Goal: Task Accomplishment & Management: Complete application form

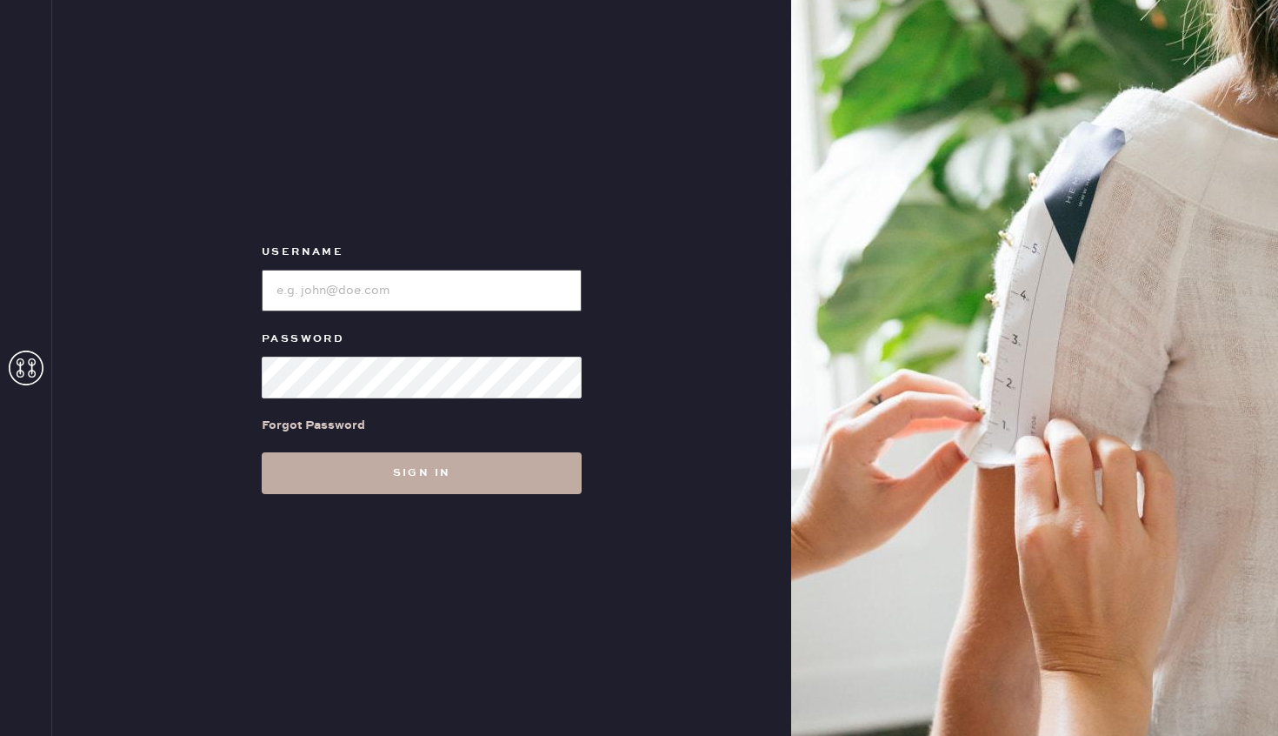
type input "reformationrittenhouse"
click at [455, 466] on button "Sign in" at bounding box center [422, 473] width 320 height 42
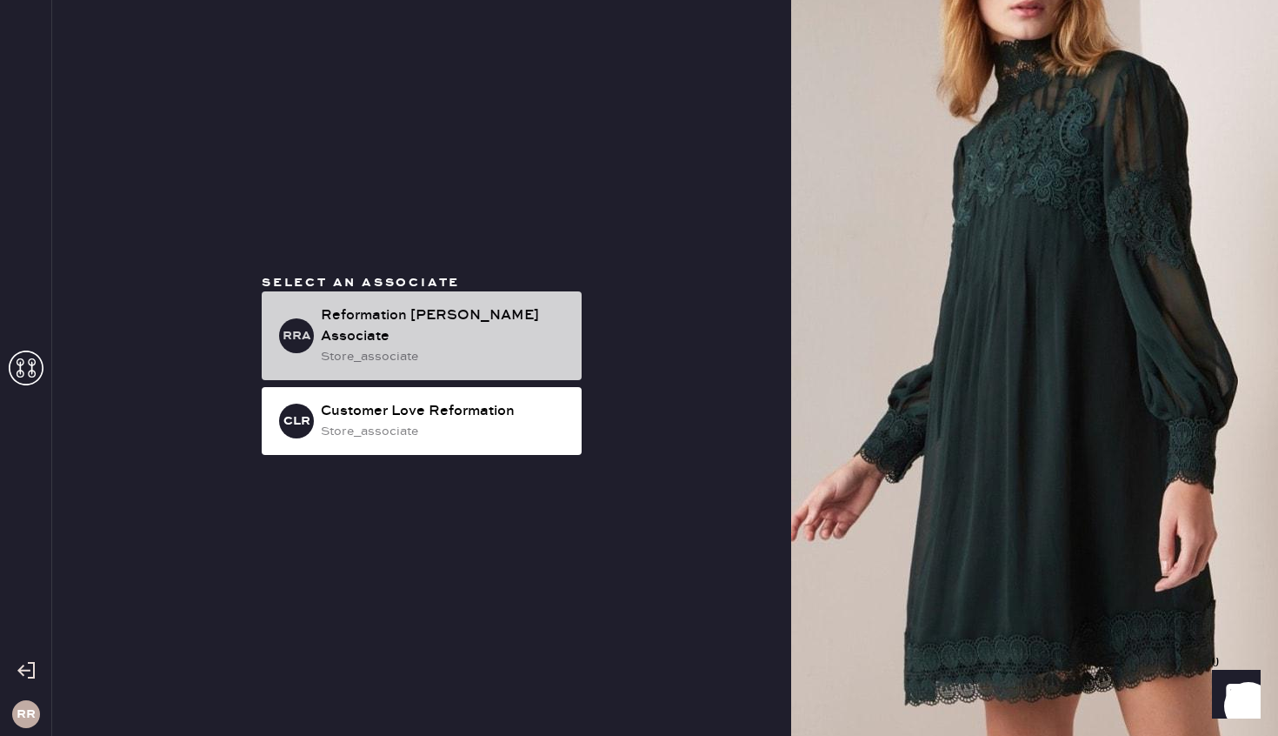
click at [454, 349] on div "store_associate" at bounding box center [444, 356] width 247 height 19
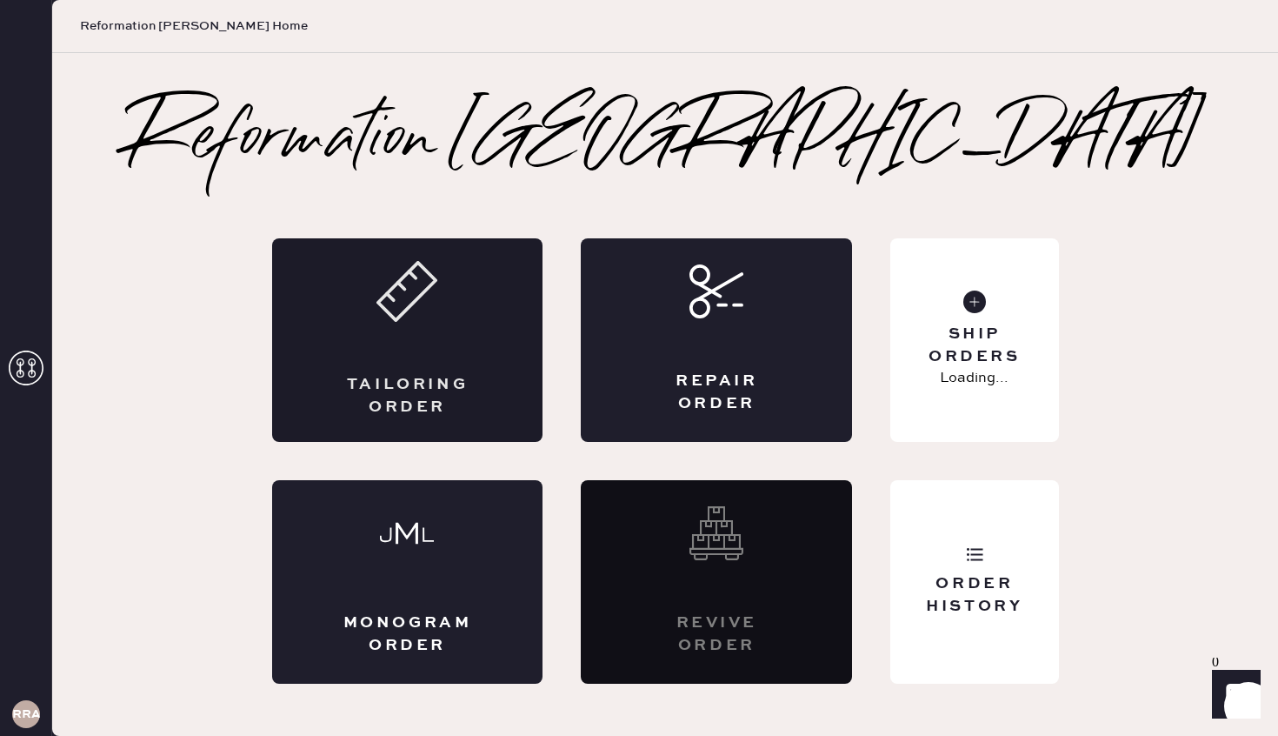
click at [349, 363] on div "Tailoring Order" at bounding box center [407, 339] width 271 height 203
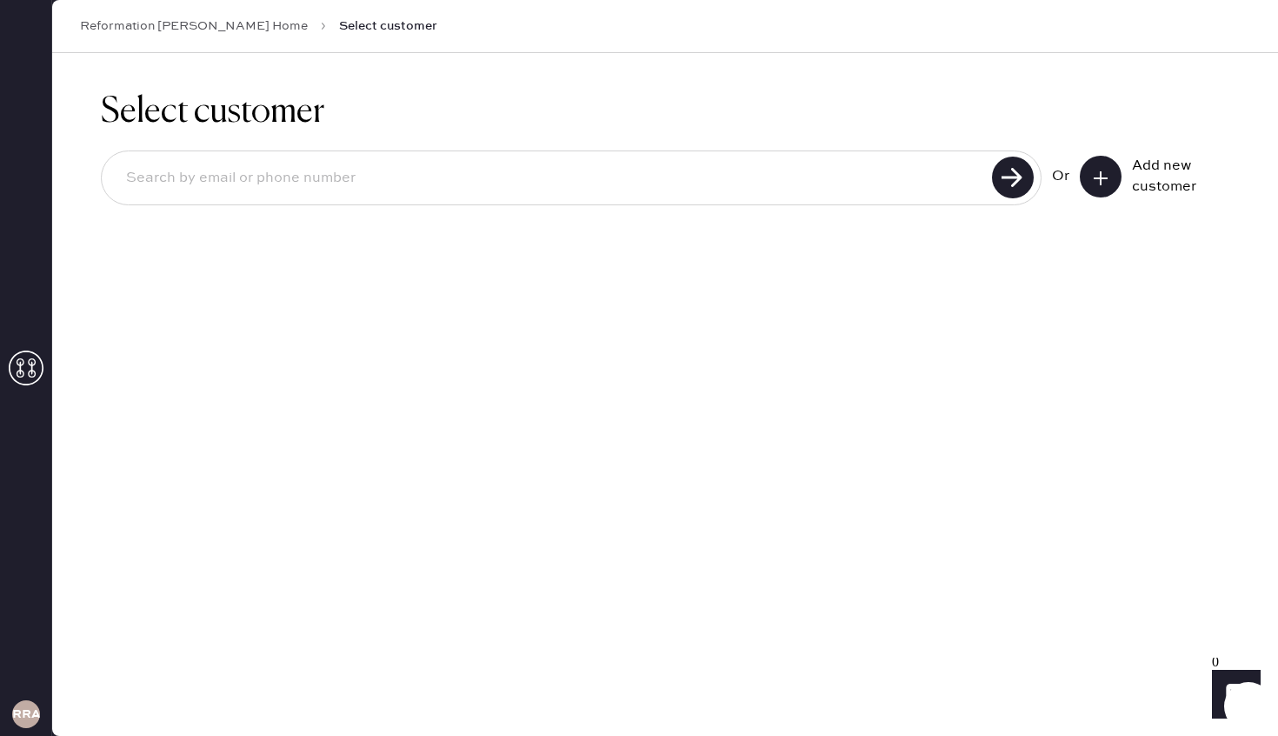
click at [1116, 186] on button at bounding box center [1101, 177] width 42 height 42
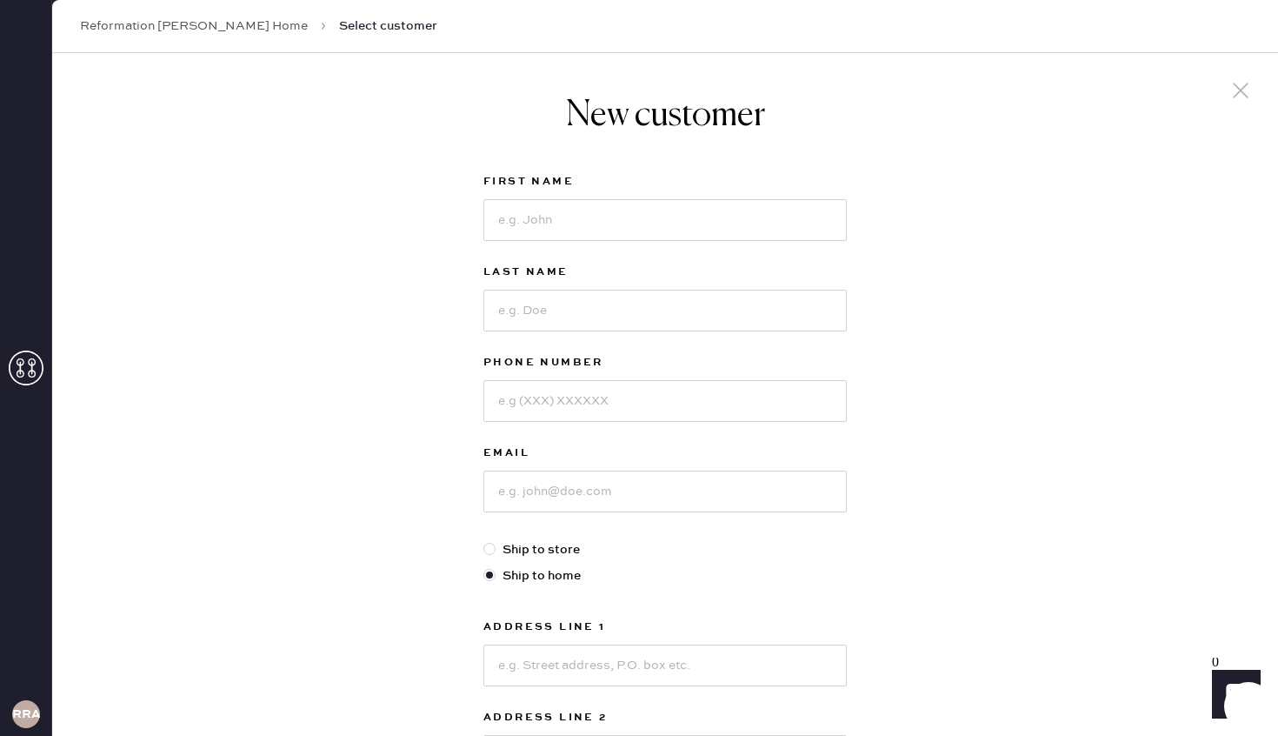
scroll to position [27, 0]
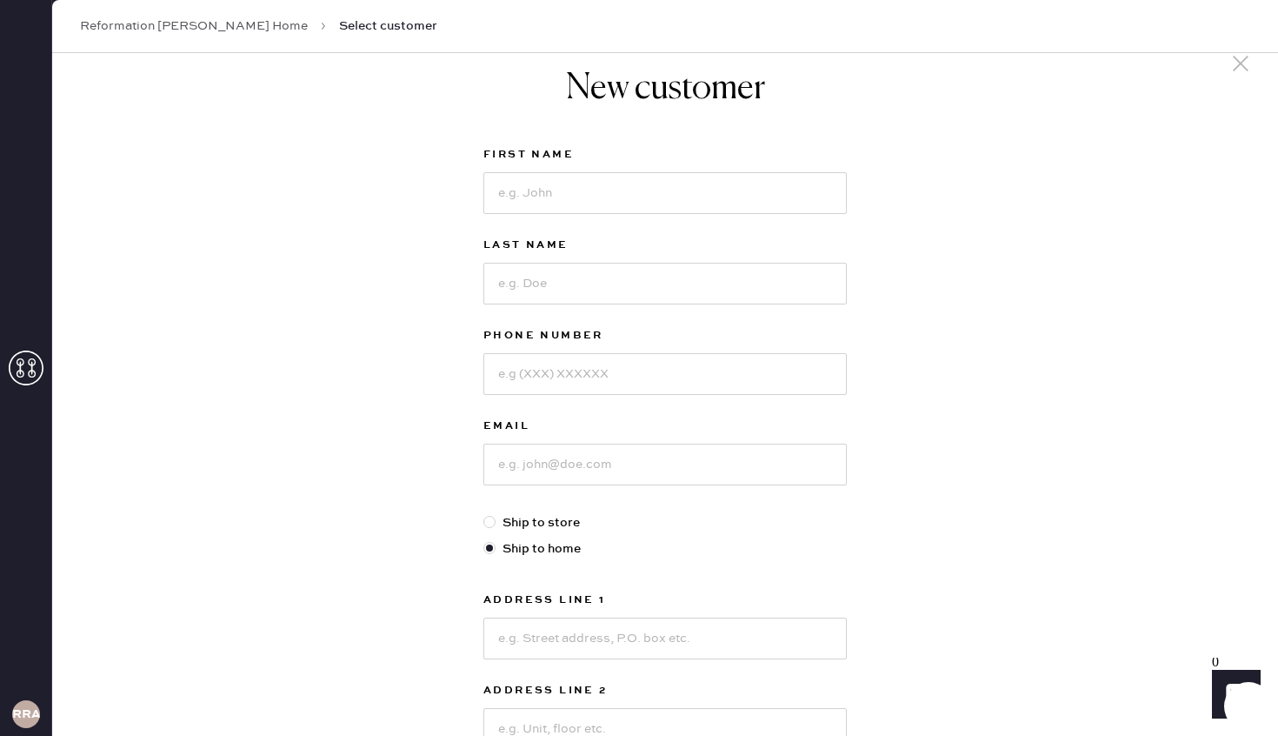
click at [619, 218] on div "First Name" at bounding box center [664, 189] width 363 height 90
click at [614, 210] on input at bounding box center [664, 193] width 363 height 42
type input "AnnaLaura"
click at [549, 294] on input at bounding box center [664, 284] width 363 height 42
type input "Bombarda"
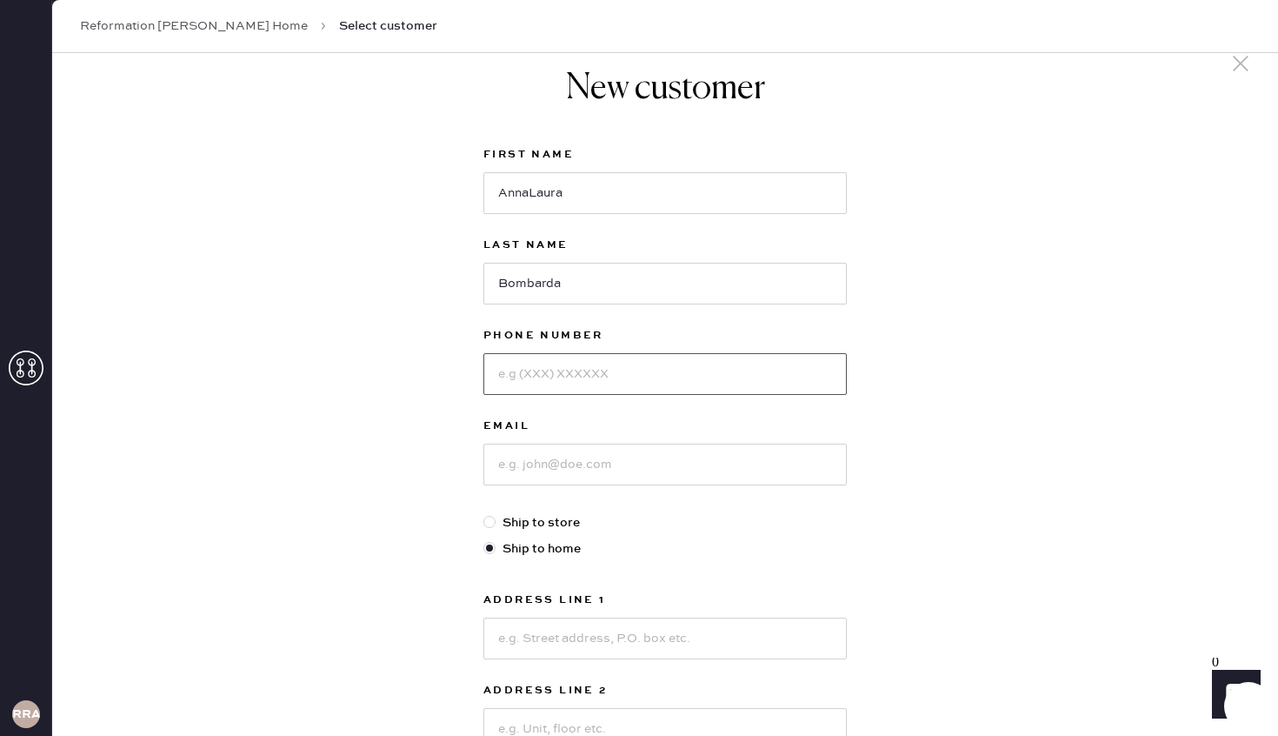
click at [733, 376] on input at bounding box center [664, 374] width 363 height 42
type input "2019160579"
click at [750, 462] on input at bounding box center [664, 464] width 363 height 42
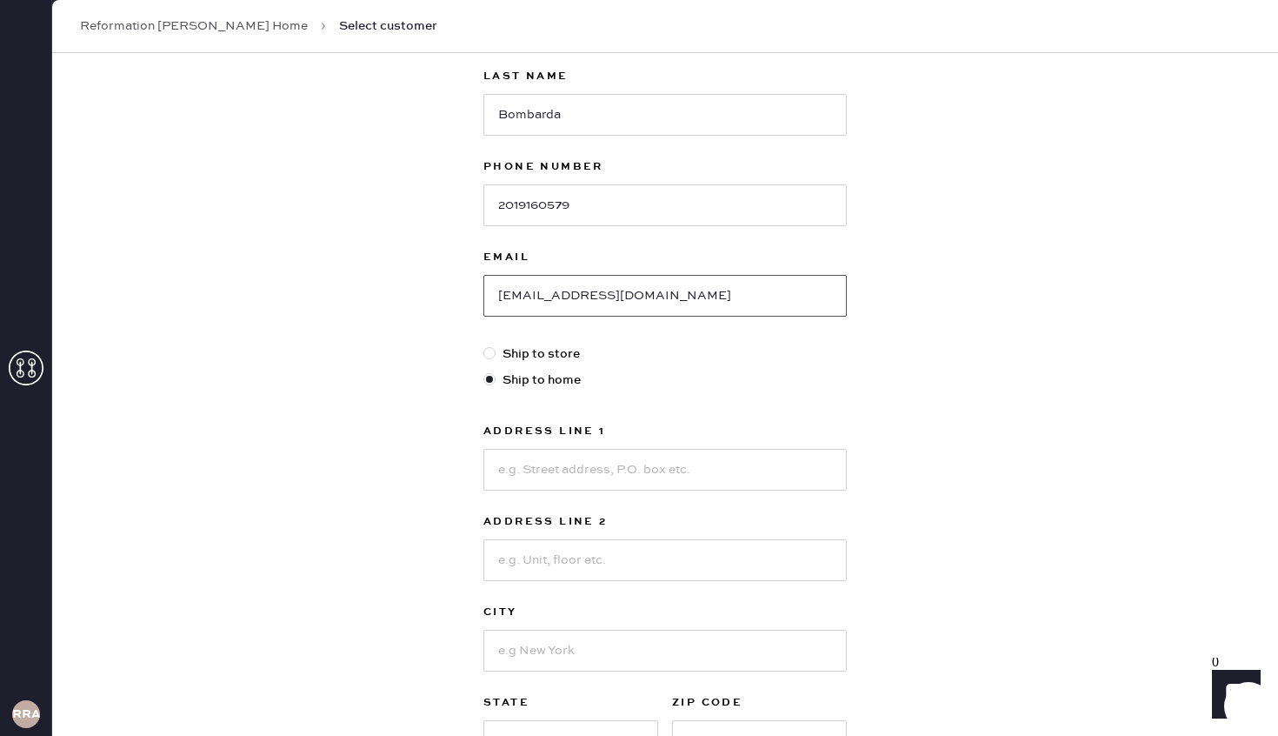
scroll to position [201, 0]
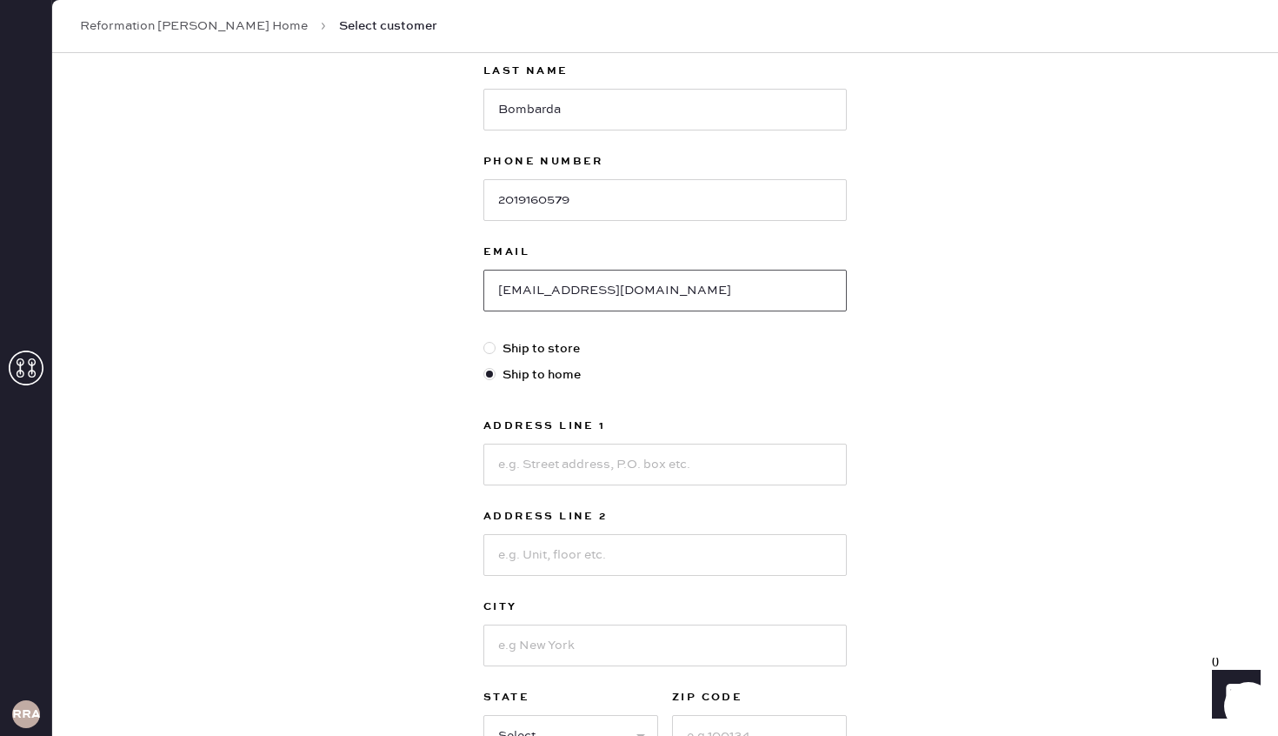
type input "[EMAIL_ADDRESS][DOMAIN_NAME]"
click at [496, 351] on div at bounding box center [492, 348] width 19 height 19
click at [484, 340] on input "Ship to store" at bounding box center [483, 339] width 1 height 1
radio input "true"
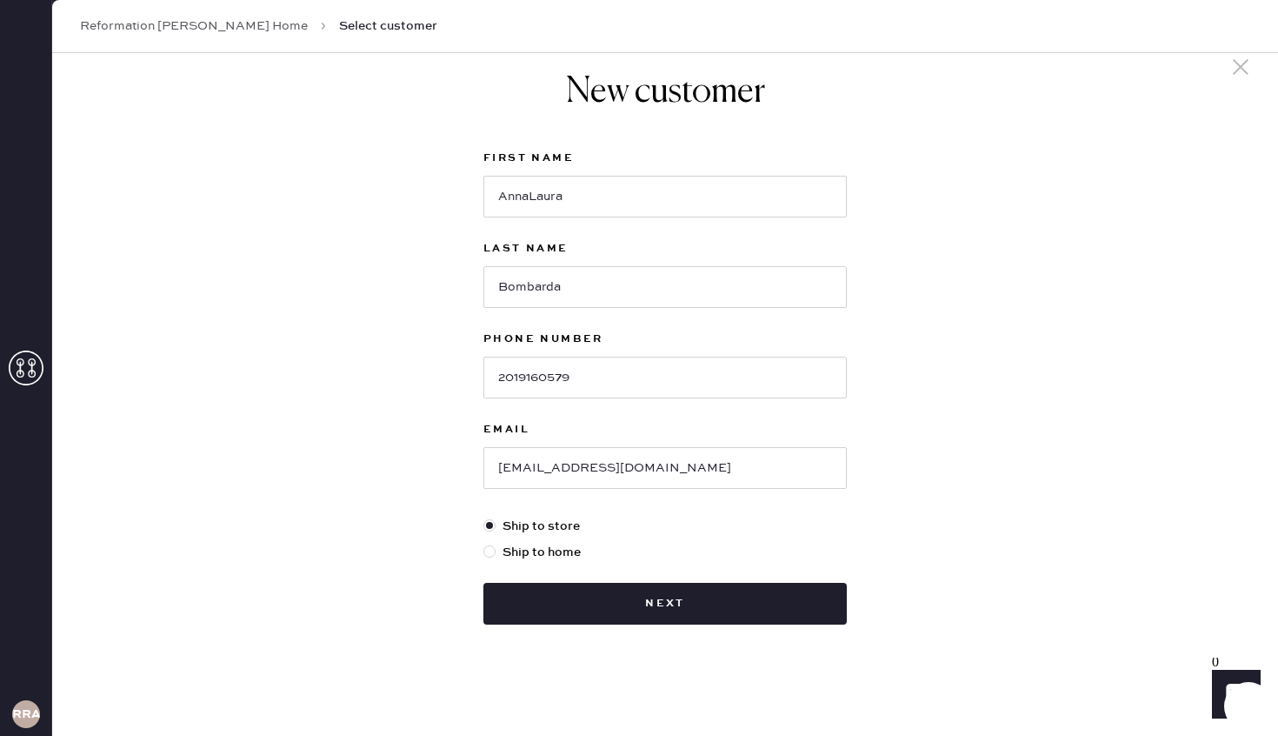
scroll to position [23, 0]
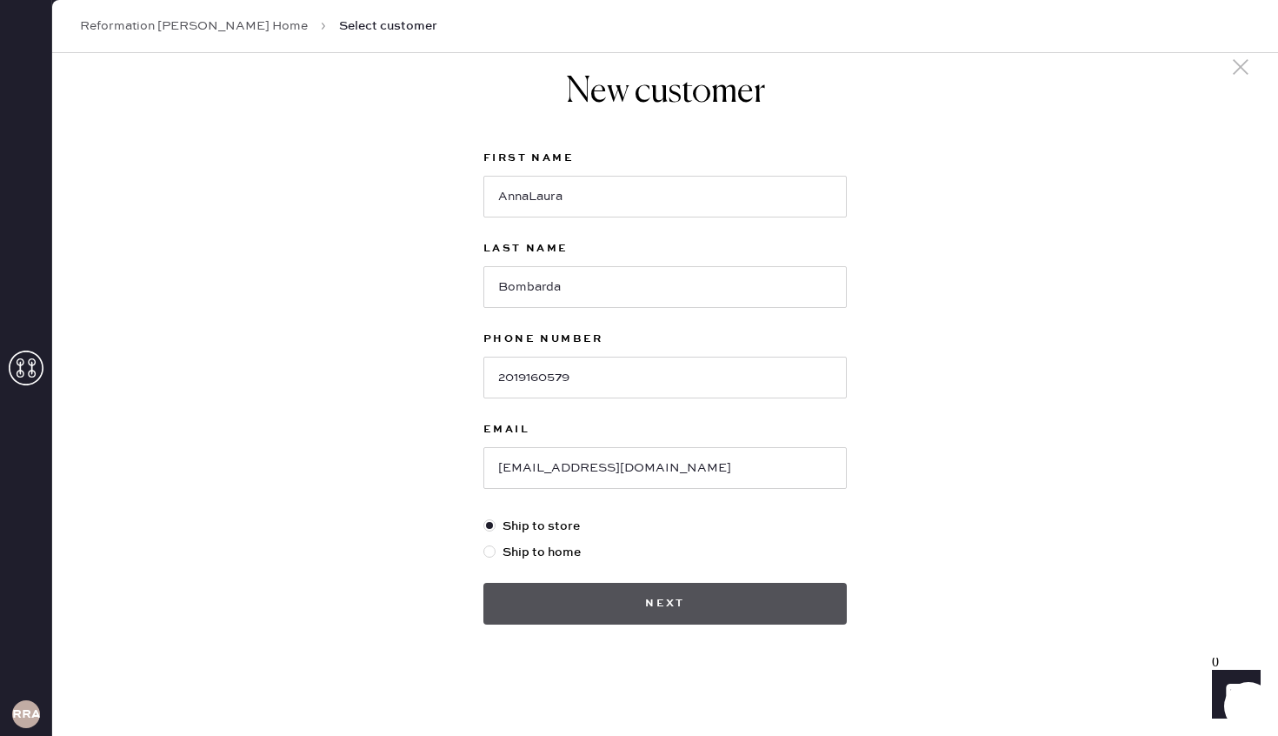
click at [709, 610] on button "Next" at bounding box center [664, 604] width 363 height 42
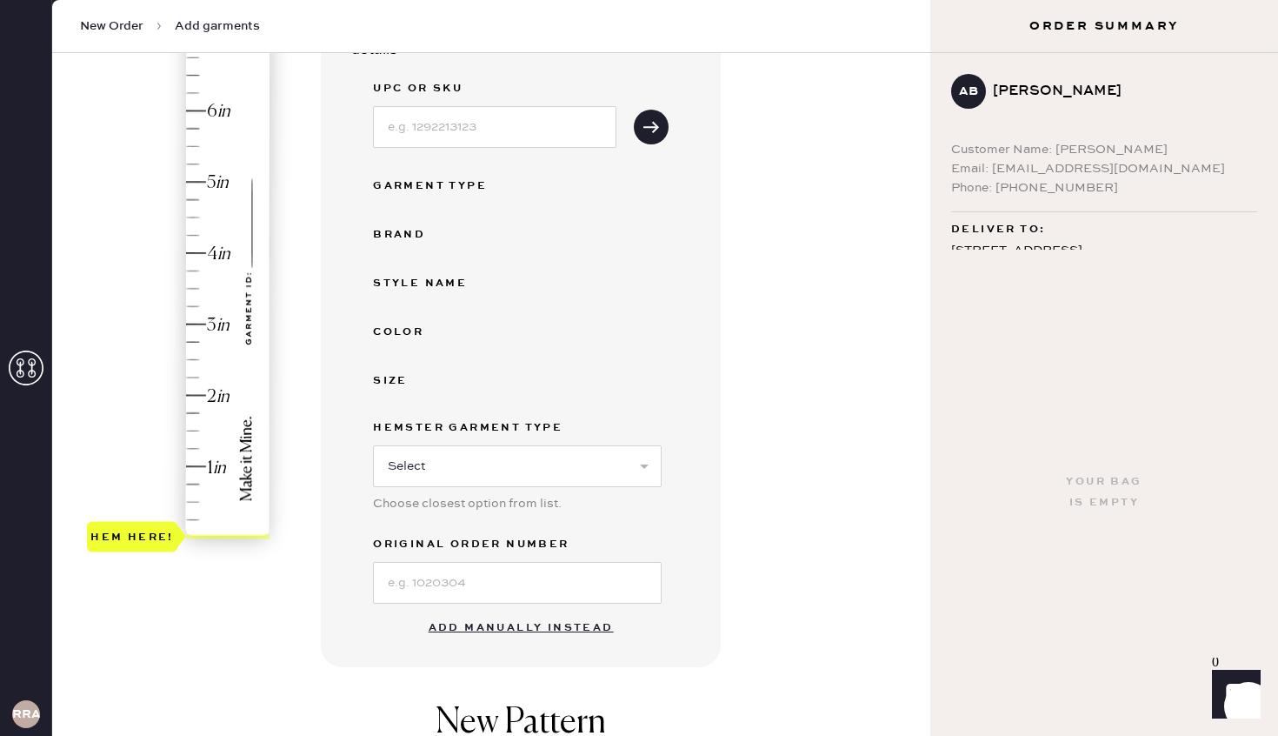
scroll to position [378, 0]
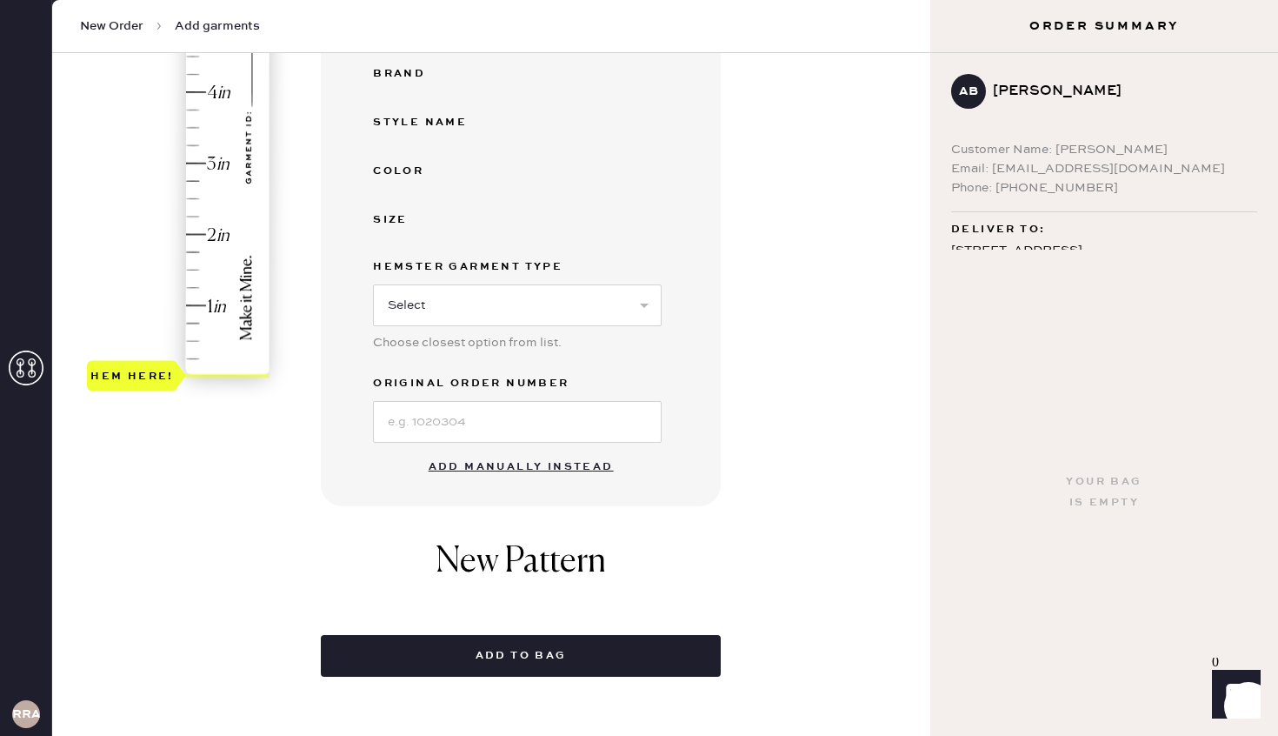
click at [544, 466] on button "Add manually instead" at bounding box center [521, 467] width 206 height 35
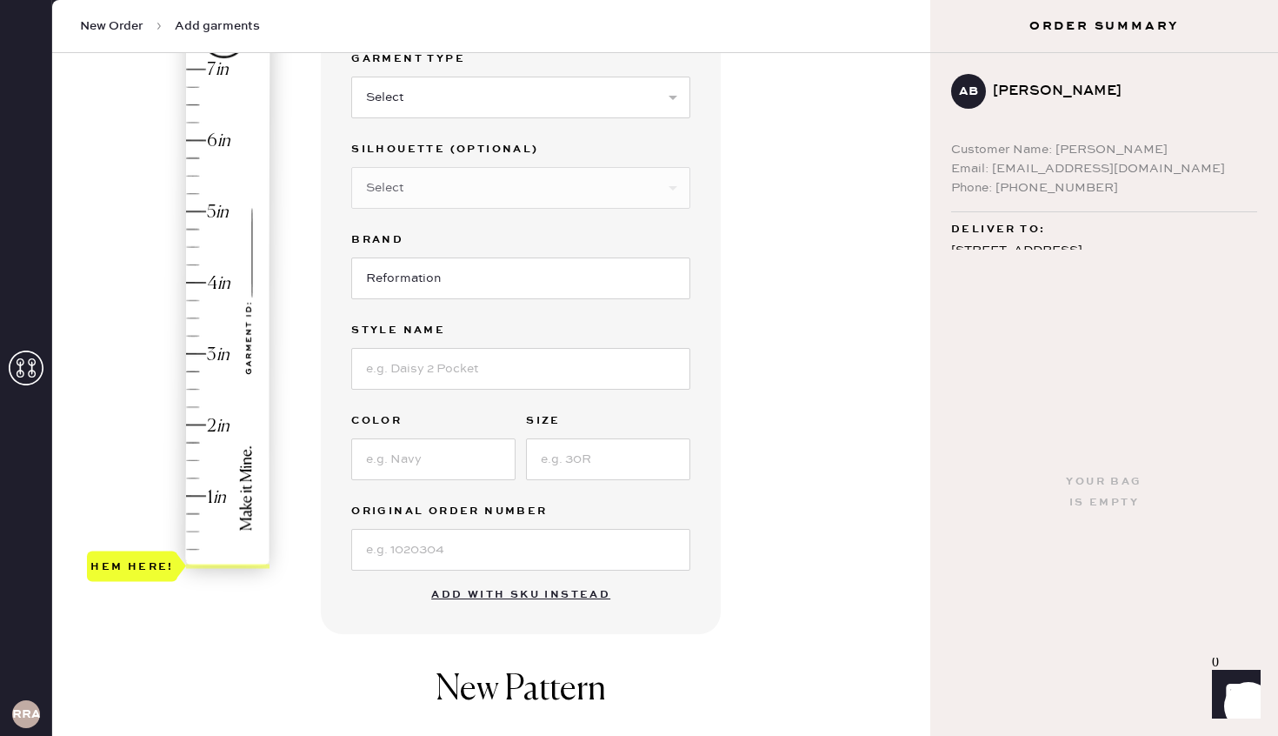
scroll to position [190, 0]
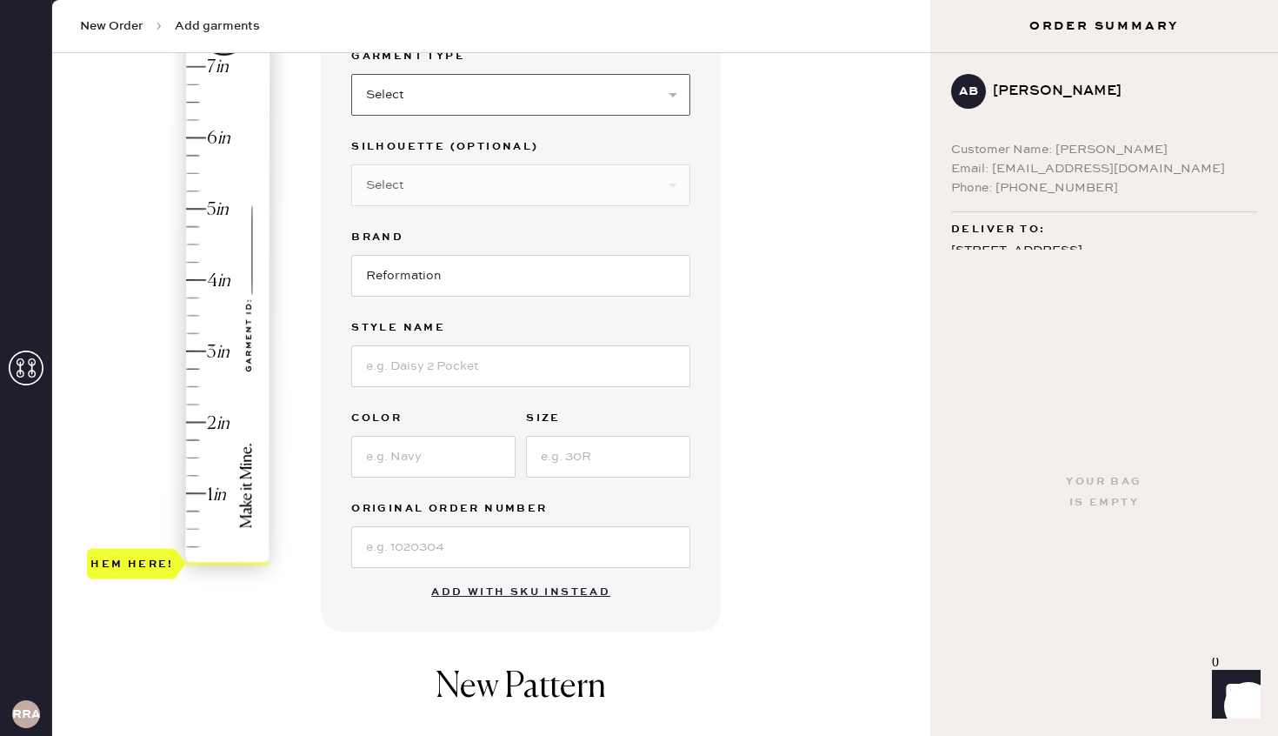
click at [449, 87] on select "Select Basic Skirt Jeans Leggings Pants Shorts Basic Sleeved Dress Basic Sleeve…" at bounding box center [520, 95] width 339 height 42
select select "4"
click at [351, 74] on select "Select Basic Skirt Jeans Leggings Pants Shorts Basic Sleeved Dress Basic Sleeve…" at bounding box center [520, 95] width 339 height 42
click at [473, 196] on select "Select Joggers Shorts Cropped Flare Boot Cut Straight Skinny Other" at bounding box center [520, 185] width 339 height 42
select select "11"
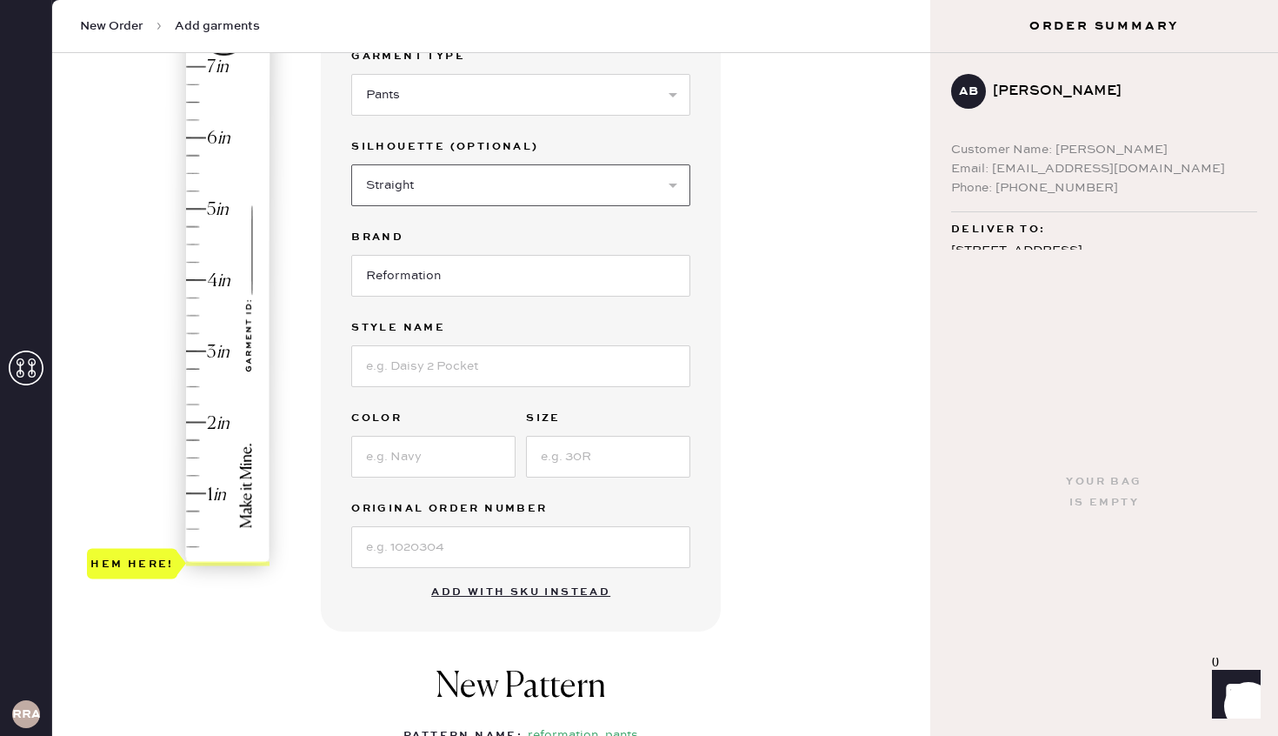
click at [351, 164] on select "Select Joggers Shorts Cropped Flare Boot Cut Straight Skinny Other" at bounding box center [520, 185] width 339 height 42
click at [473, 288] on input "Reformation" at bounding box center [520, 276] width 339 height 42
click at [472, 363] on input at bounding box center [520, 366] width 339 height 42
click at [410, 438] on input at bounding box center [433, 457] width 164 height 42
click at [634, 363] on input "[PERSON_NAME] Mid Rise Satin Bias Pantt" at bounding box center [520, 366] width 339 height 42
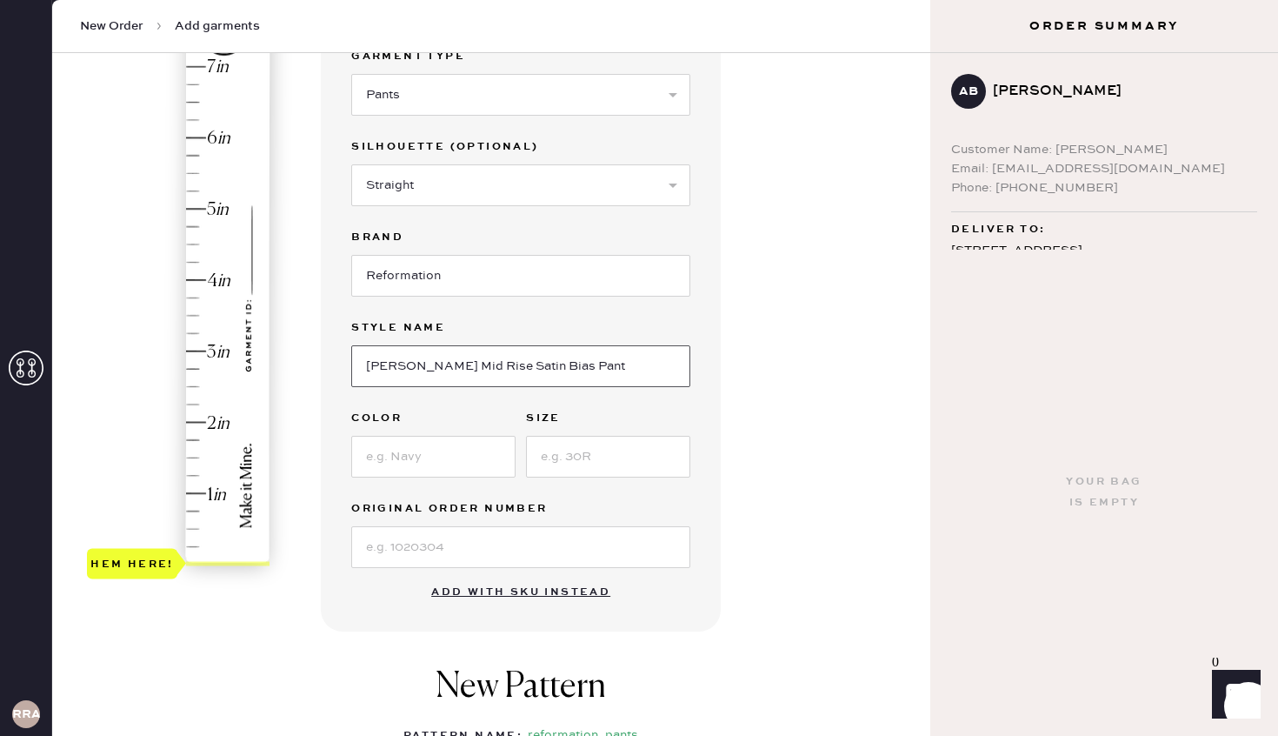
type input "[PERSON_NAME] Mid Rise Satin Bias Pant"
click at [384, 442] on input at bounding box center [433, 457] width 164 height 42
click at [510, 439] on input "Midnight" at bounding box center [433, 457] width 164 height 42
type input "Midnight"
click at [582, 446] on input at bounding box center [608, 457] width 164 height 42
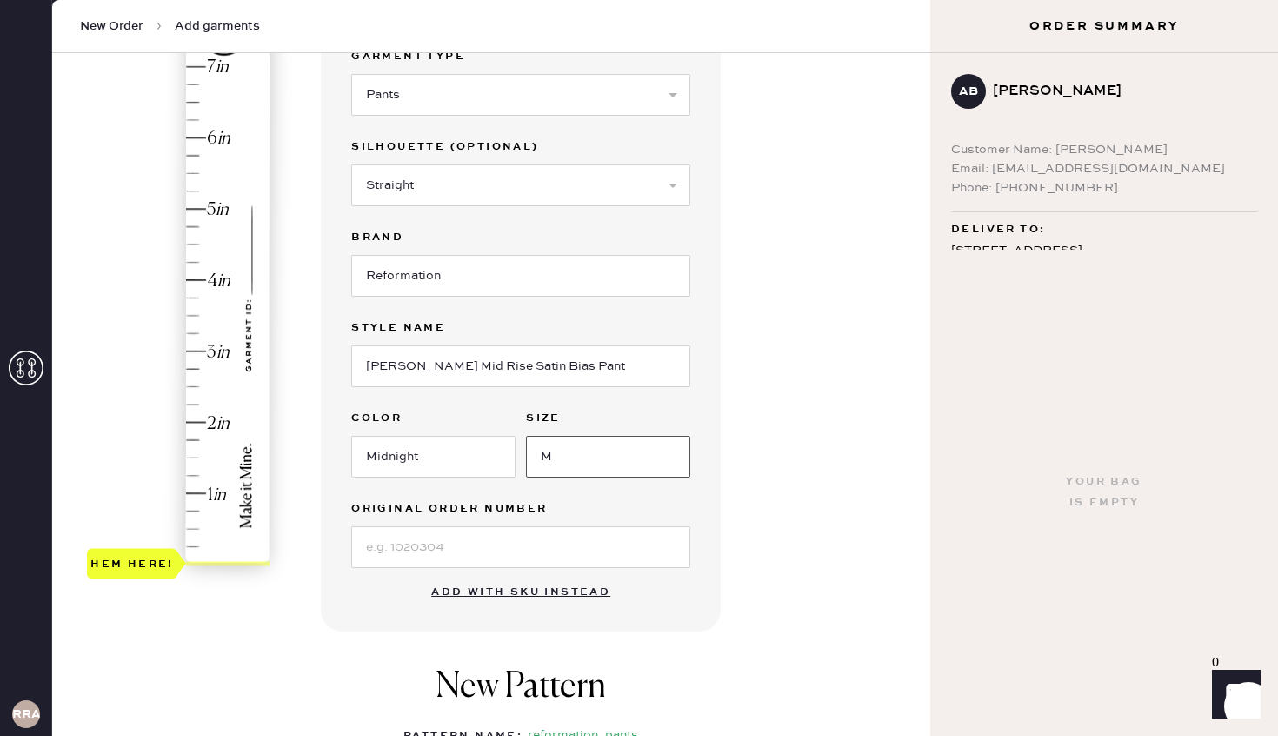
type input "M"
click at [421, 543] on input at bounding box center [520, 547] width 339 height 42
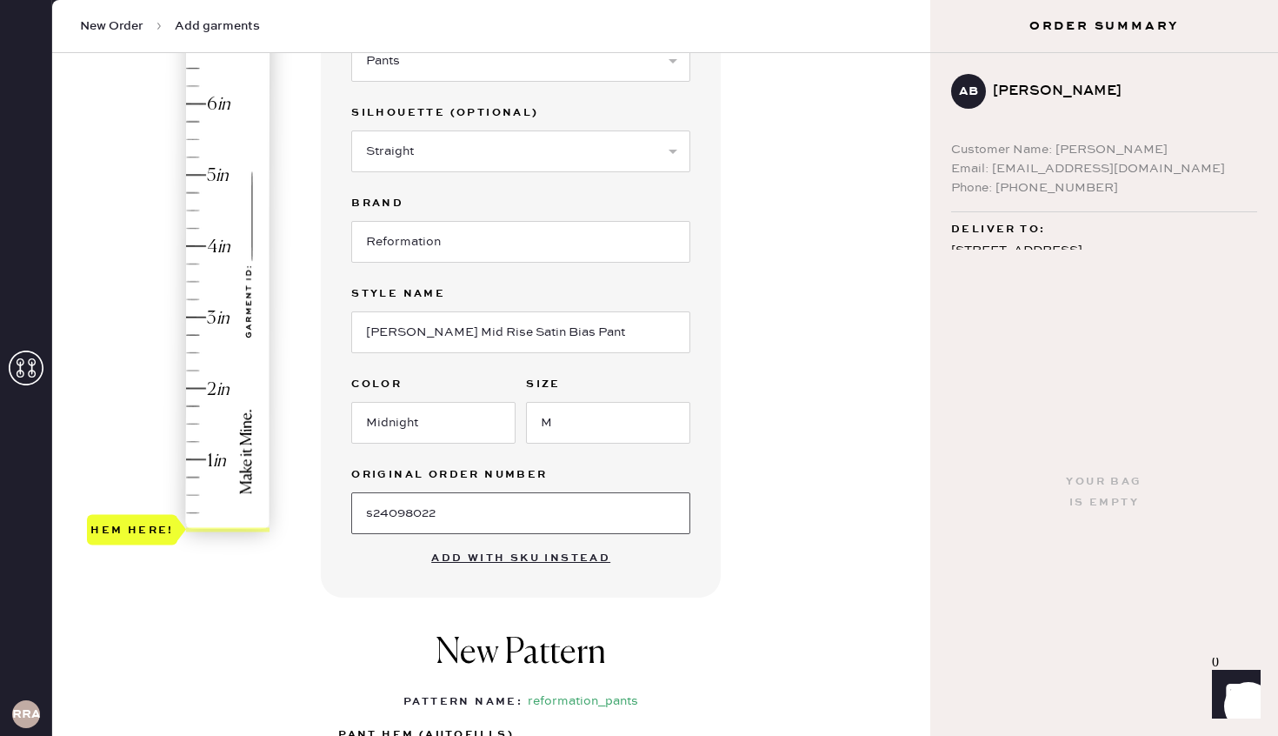
scroll to position [228, 0]
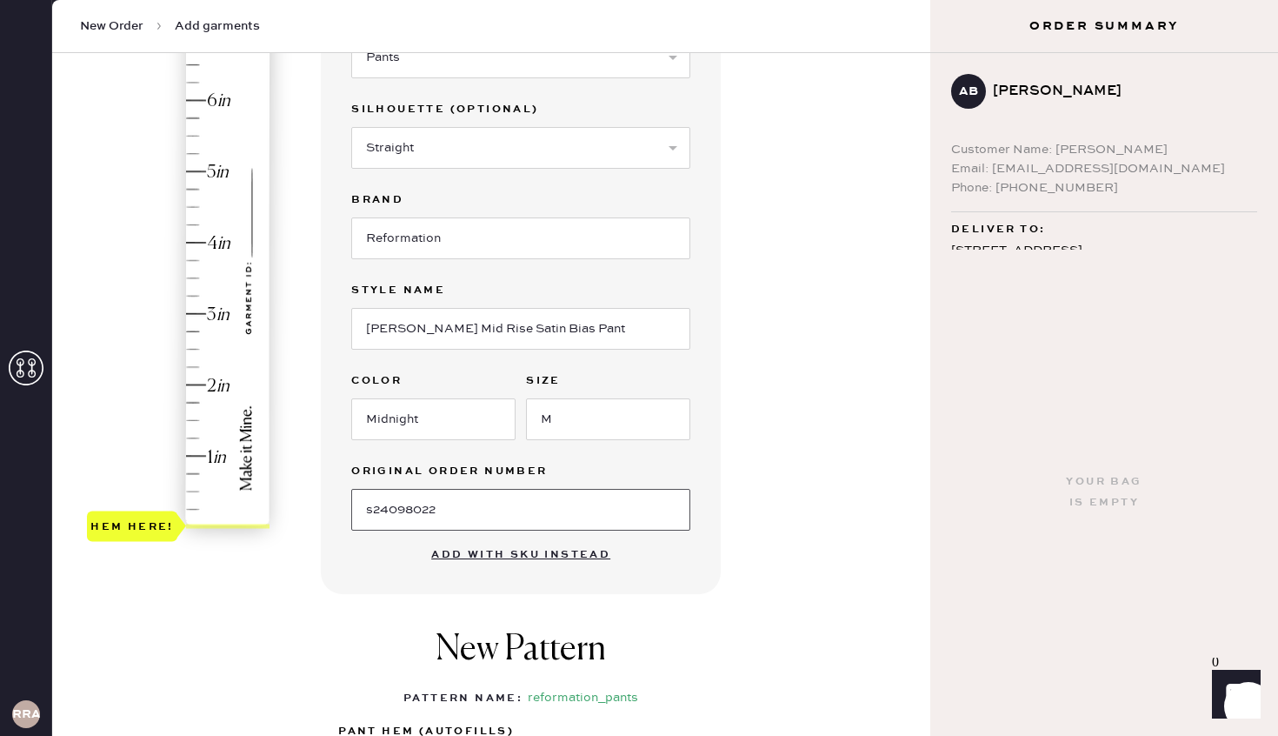
type input "s24098022"
type input "1.75"
drag, startPoint x: 126, startPoint y: 524, endPoint x: 135, endPoint y: 397, distance: 127.2
click at [135, 398] on div "Hem here!" at bounding box center [131, 401] width 83 height 21
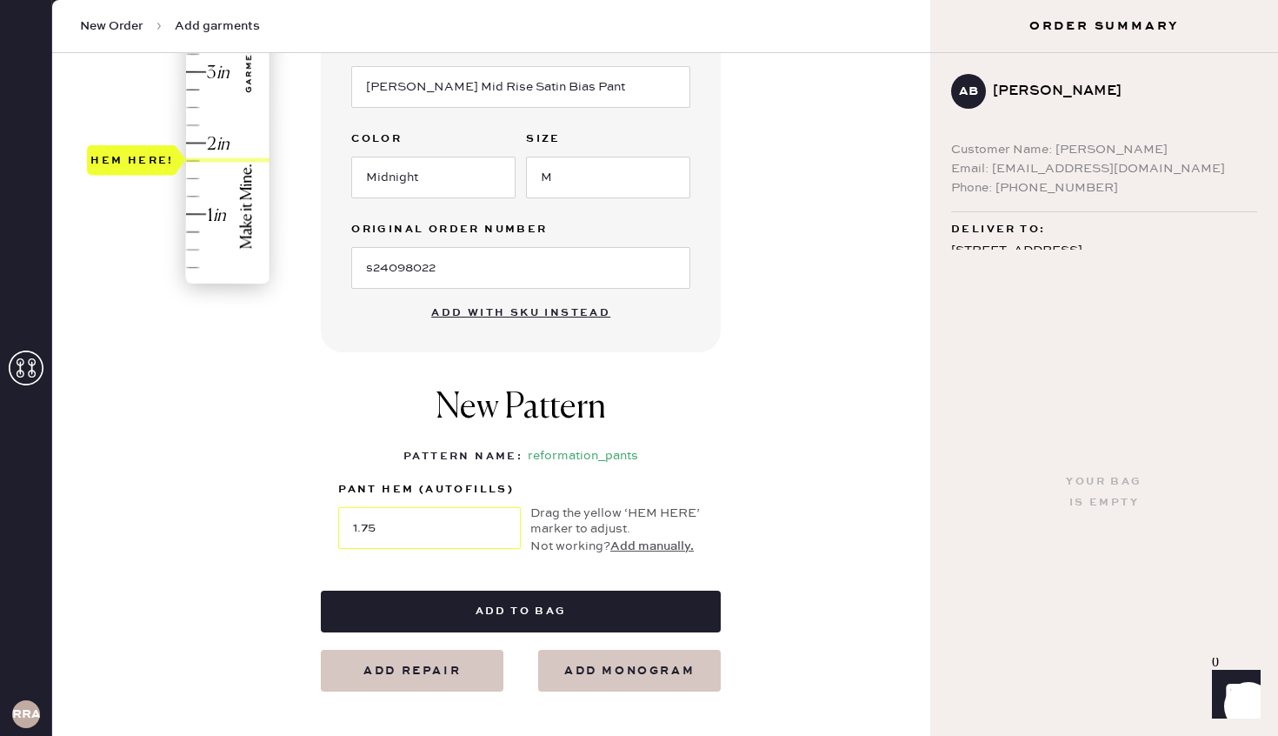
scroll to position [685, 0]
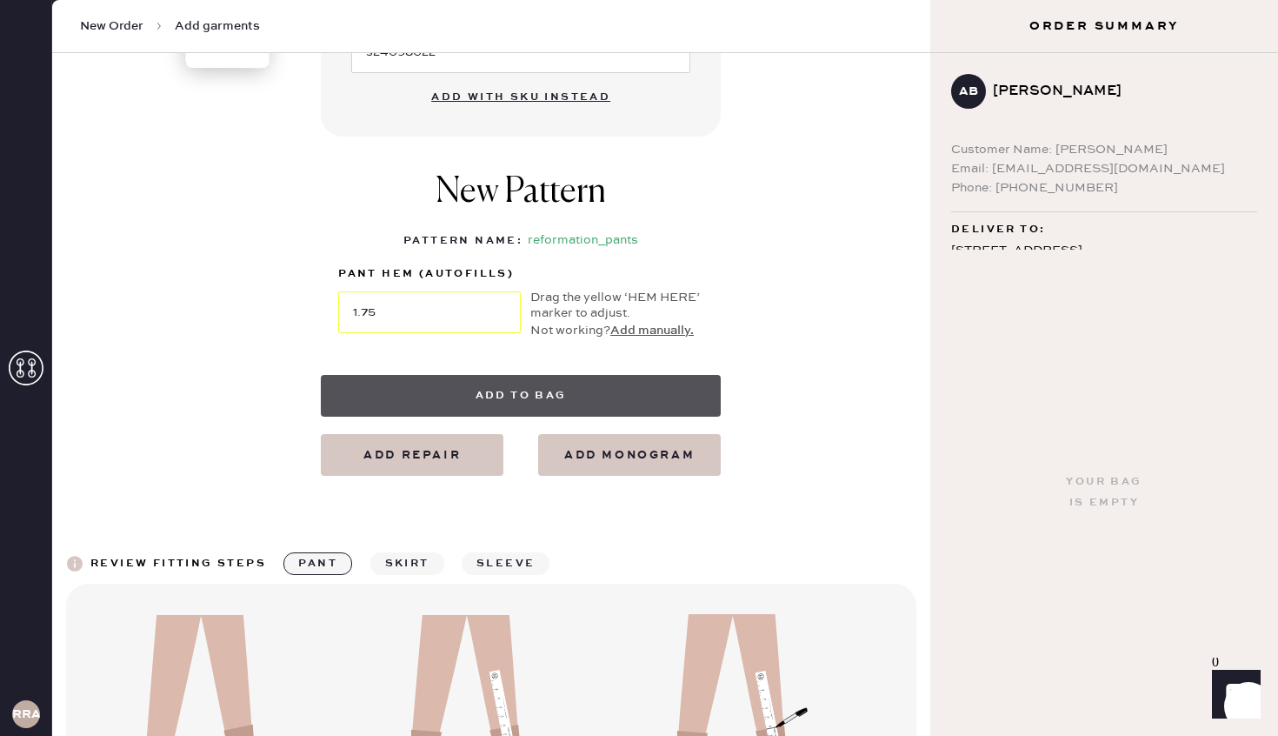
click at [589, 390] on button "Add to bag" at bounding box center [521, 396] width 400 height 42
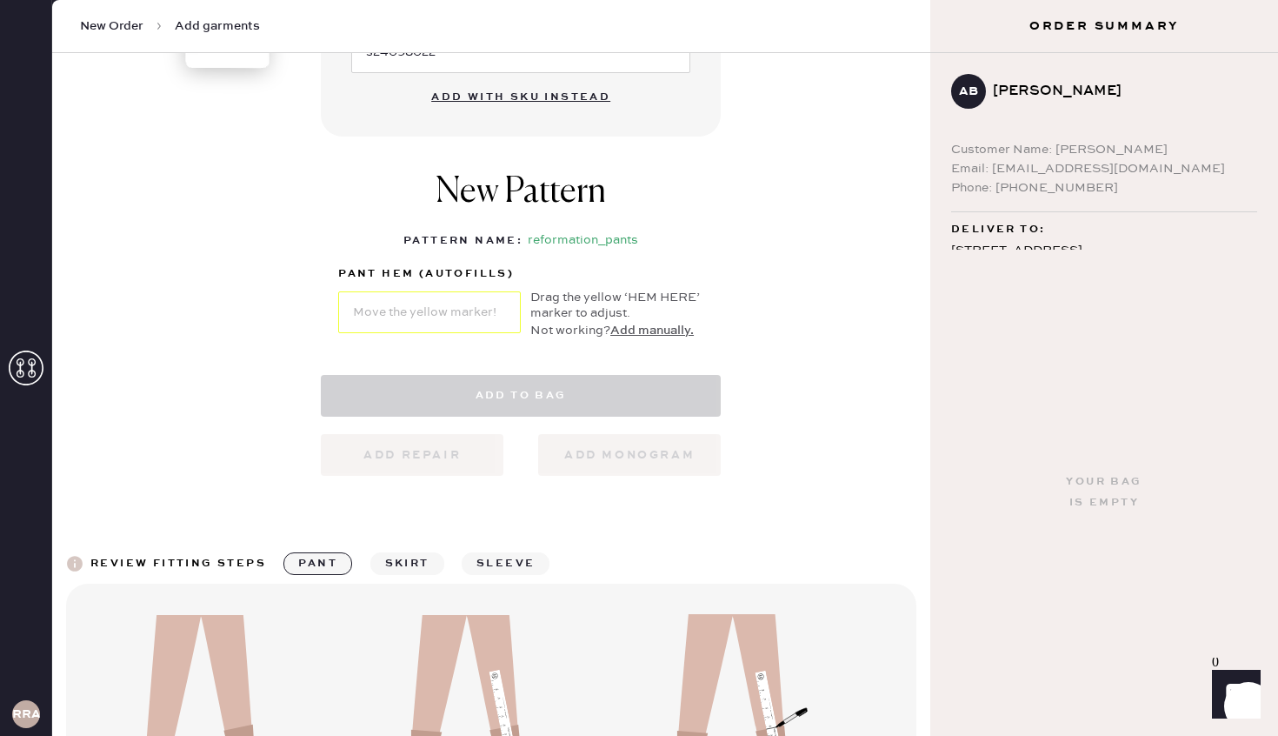
select select "4"
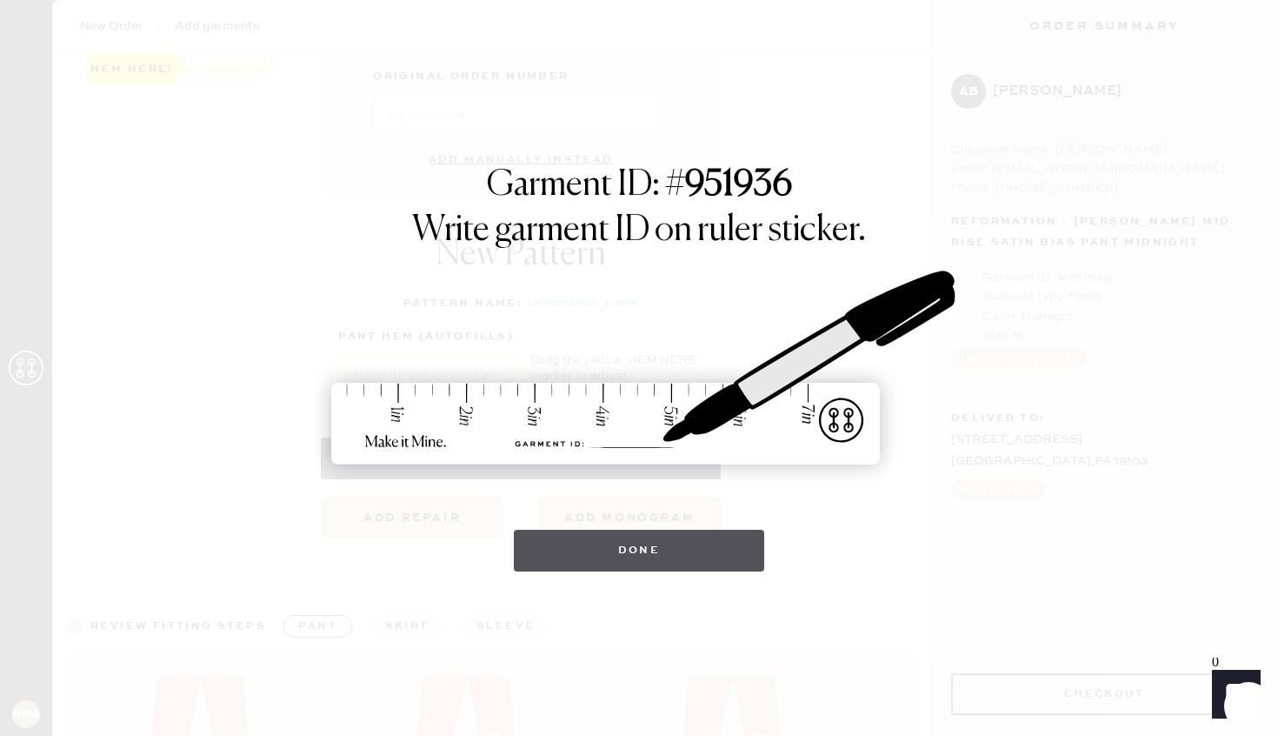
click at [689, 560] on button "Done" at bounding box center [639, 550] width 251 height 42
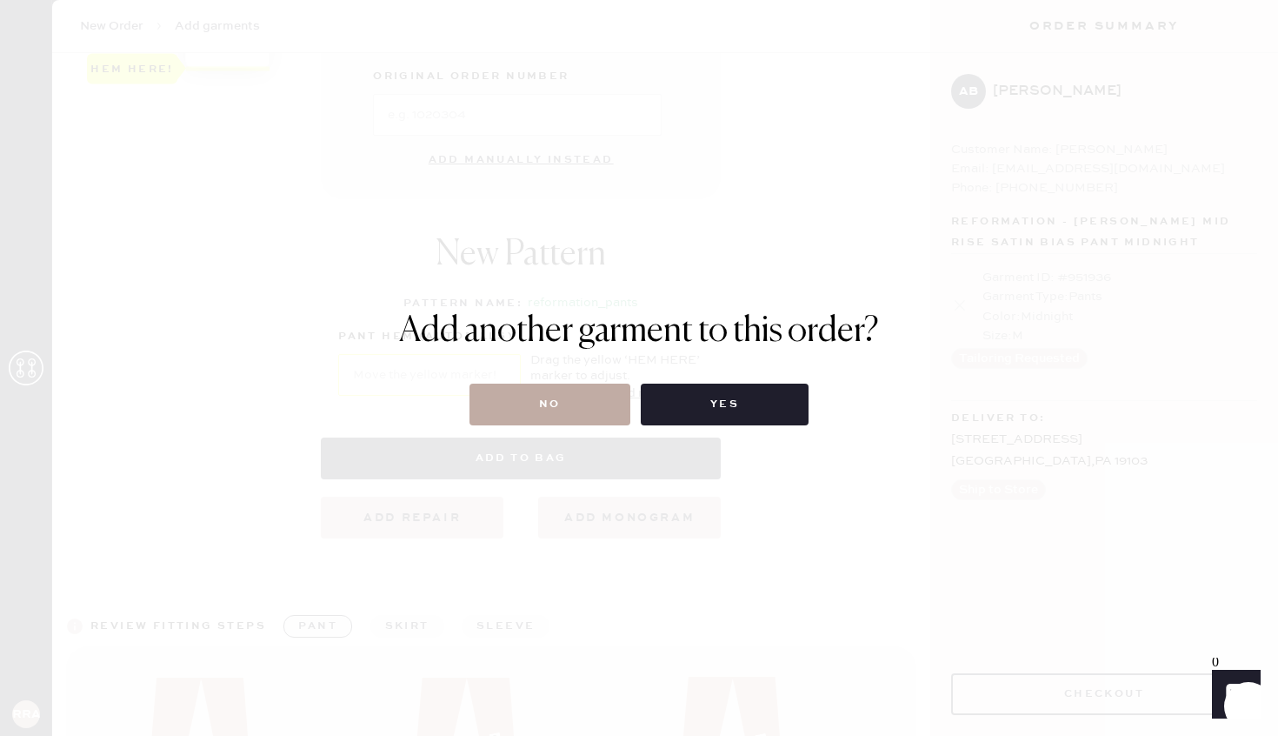
click at [578, 397] on button "No" at bounding box center [550, 404] width 161 height 42
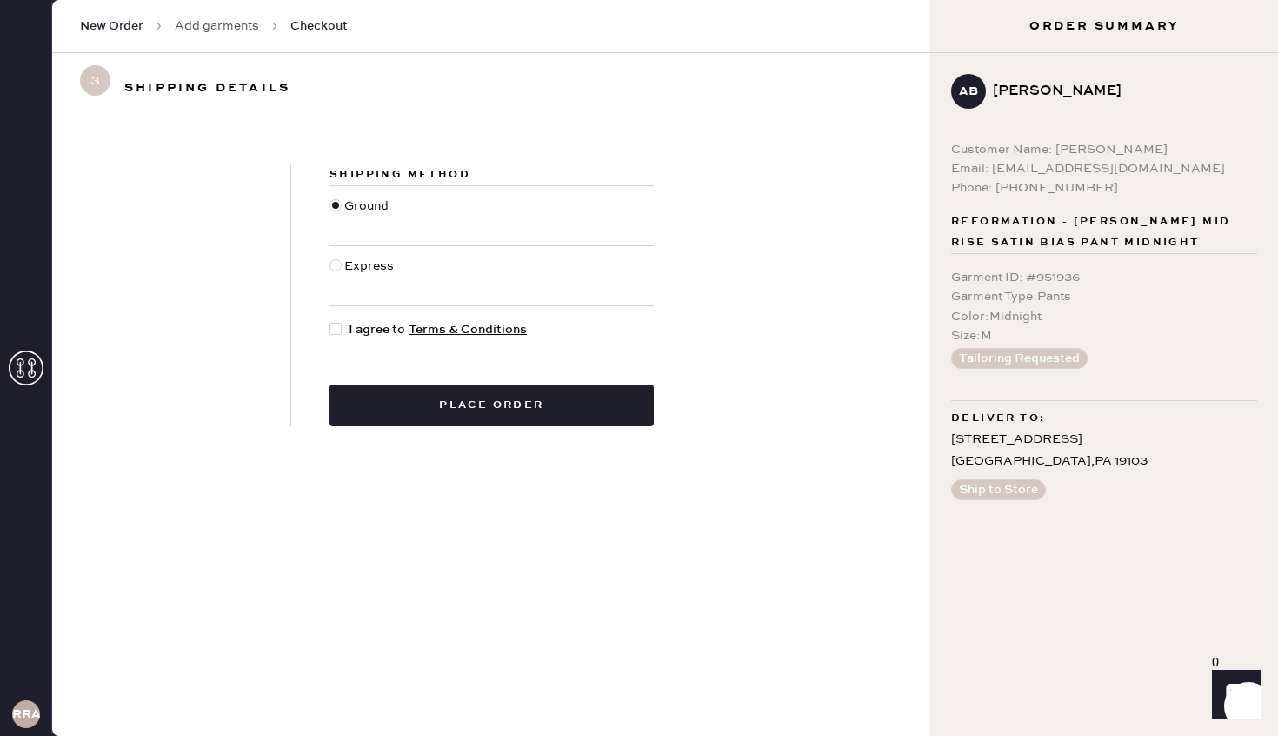
click at [374, 333] on span "I agree to Terms & Conditions" at bounding box center [438, 329] width 178 height 19
click at [330, 321] on input "I agree to Terms & Conditions" at bounding box center [330, 320] width 1 height 1
checkbox input "true"
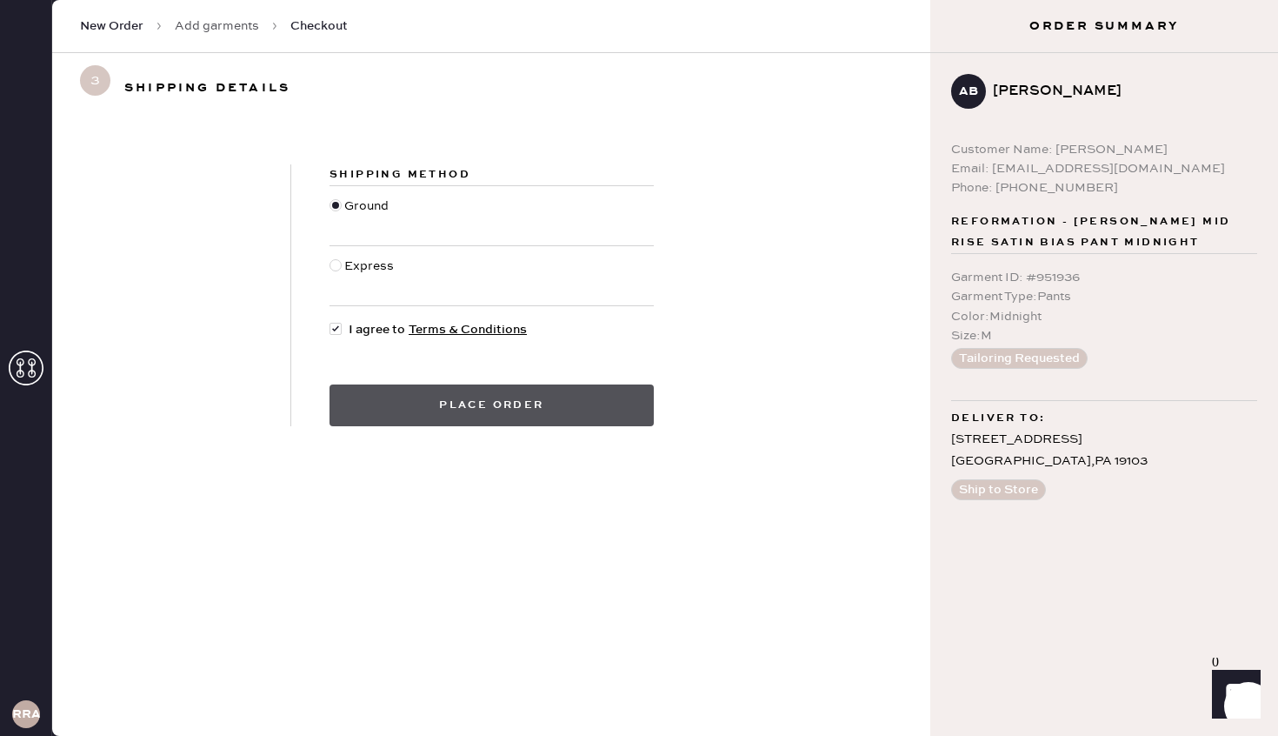
click at [431, 410] on button "Place order" at bounding box center [492, 405] width 324 height 42
